Goal: Transaction & Acquisition: Purchase product/service

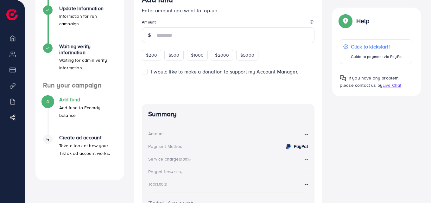
scroll to position [25, 0]
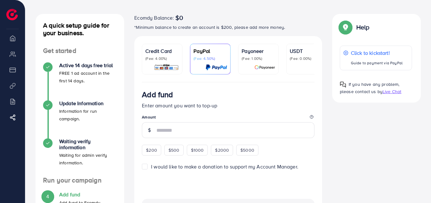
click at [163, 58] on p "(Fee: 4.00%)" at bounding box center [162, 58] width 34 height 5
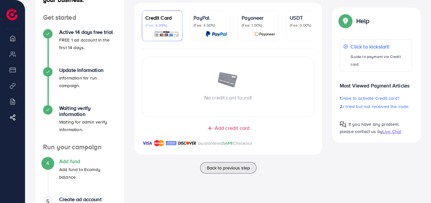
scroll to position [25, 0]
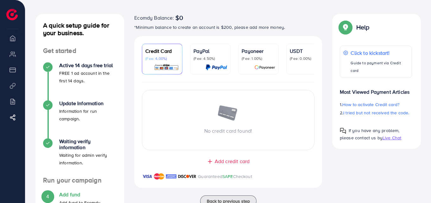
click at [306, 59] on p "(Fee: 0.00%)" at bounding box center [307, 58] width 34 height 5
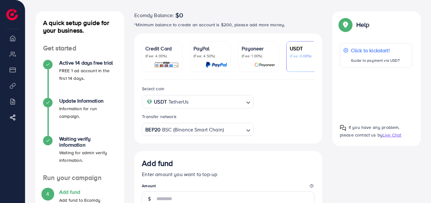
scroll to position [25, 0]
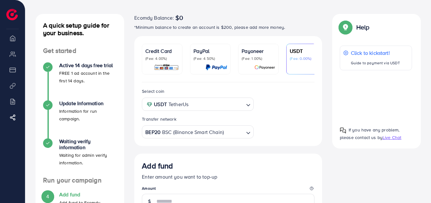
click at [241, 137] on input "Search for option" at bounding box center [234, 132] width 19 height 10
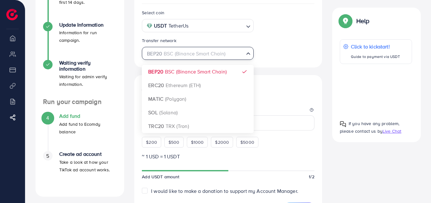
scroll to position [120, 0]
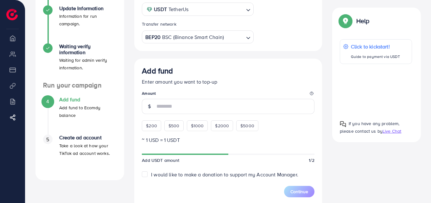
click at [279, 66] on div "Add fund Enter amount you want to top-up Amount $200 $500 $1000 $2000 $5000 ~ 1…" at bounding box center [228, 205] width 188 height 293
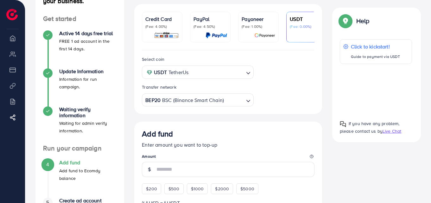
scroll to position [57, 0]
click at [248, 76] on icon "Search for option" at bounding box center [248, 73] width 6 height 6
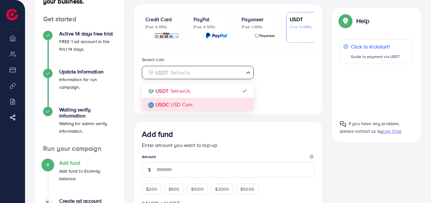
click at [229, 110] on div "Select coin USDT TetherUs Loading... USDT TetherUs USDC USD Coin Transfer netwo…" at bounding box center [228, 83] width 188 height 64
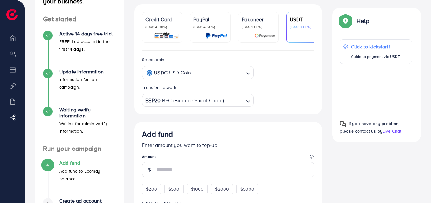
click at [271, 97] on div "Select coin USDC USD Coin Loading... Transfer network BEP20 BSC (Binance Smart …" at bounding box center [228, 81] width 183 height 51
click at [243, 101] on input "Search for option" at bounding box center [234, 101] width 19 height 10
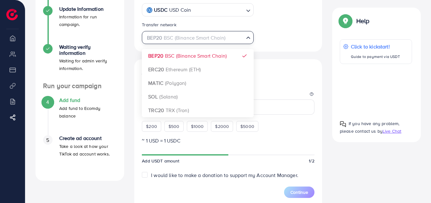
scroll to position [120, 0]
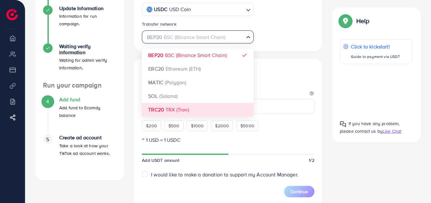
click at [302, 91] on div "Add fund Enter amount you want to top-up Amount $200 $500 $1000 $2000 $5000" at bounding box center [228, 98] width 173 height 65
click at [249, 40] on icon "Search for option" at bounding box center [248, 37] width 6 height 6
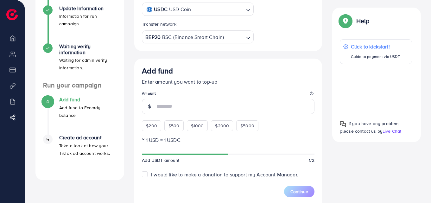
click at [213, 59] on div "Select coin USDC USD Coin Loading... Transfer network BEP20 BSC (Binance Smart …" at bounding box center [228, 169] width 188 height 364
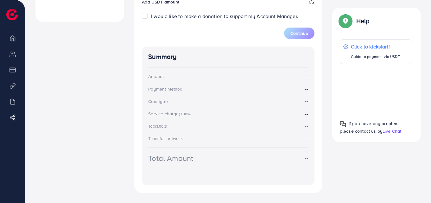
scroll to position [215, 0]
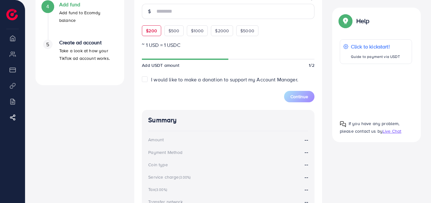
click at [160, 32] on div "$200" at bounding box center [151, 30] width 19 height 11
type input "***"
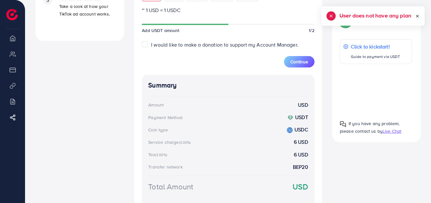
scroll to position [258, 0]
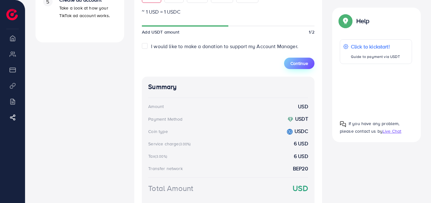
click at [294, 69] on button "Continue" at bounding box center [299, 63] width 30 height 11
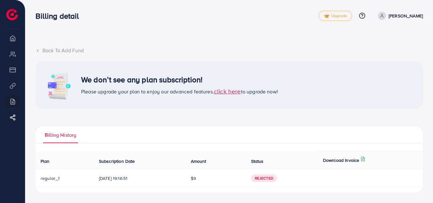
click at [47, 46] on div "Back To Add Fund We don’t see any plan subscription! Please upgrade your plan t…" at bounding box center [229, 101] width 408 height 203
click at [42, 51] on div "Back To Add Fund" at bounding box center [228, 50] width 387 height 7
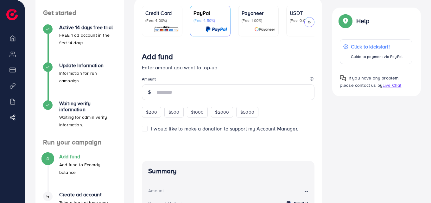
scroll to position [32, 0]
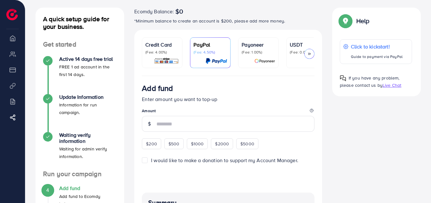
click at [308, 55] on polyline at bounding box center [308, 54] width 1 height 2
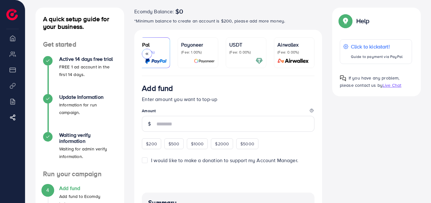
click at [148, 54] on polyline at bounding box center [147, 54] width 1 height 2
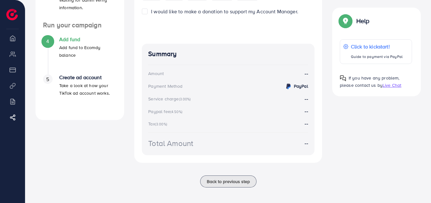
scroll to position [184, 0]
